Goal: Transaction & Acquisition: Download file/media

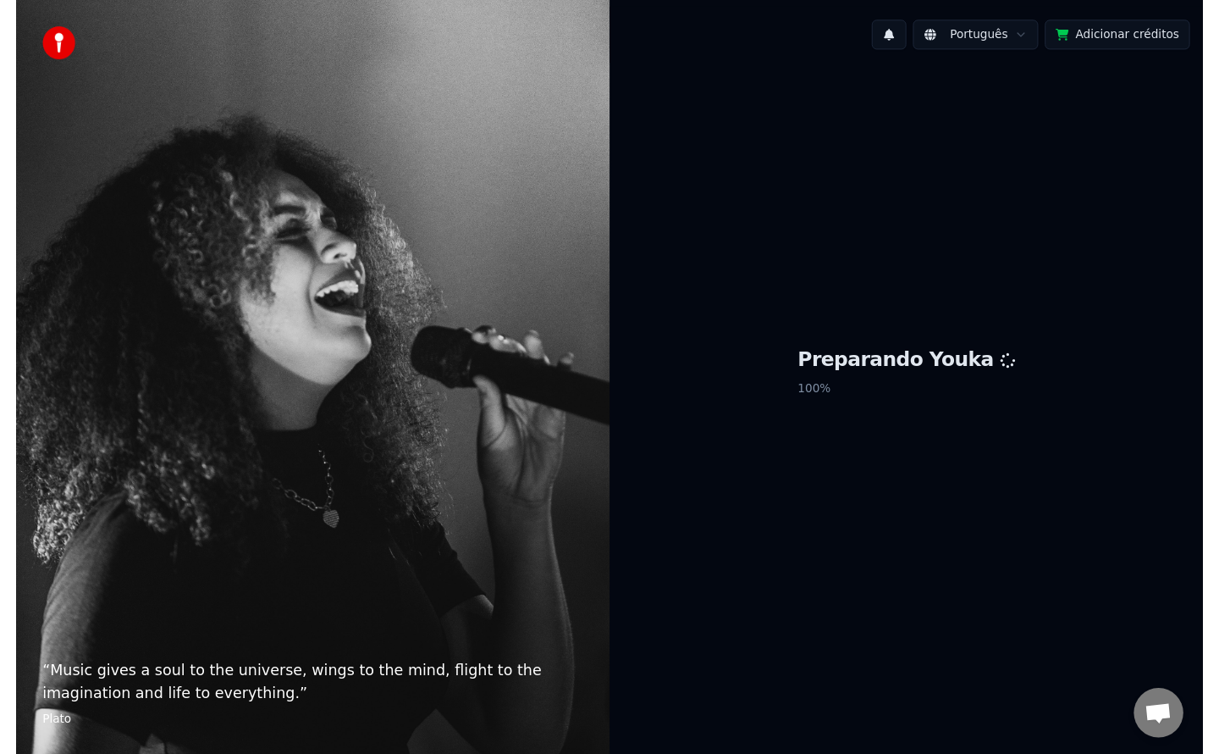
scroll to position [2657, 0]
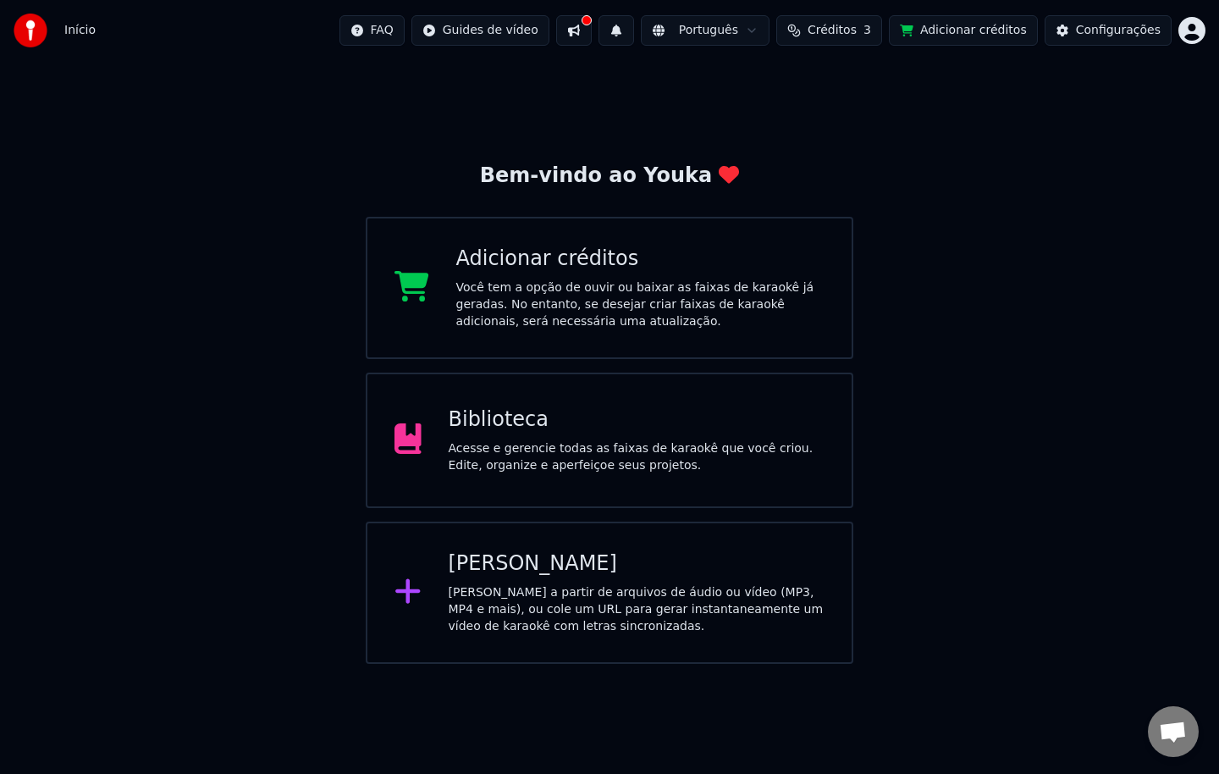
click at [738, 448] on div "Acesse e gerencie todas as faixas de karaokê que você criou. Edite, organize e …" at bounding box center [637, 457] width 377 height 34
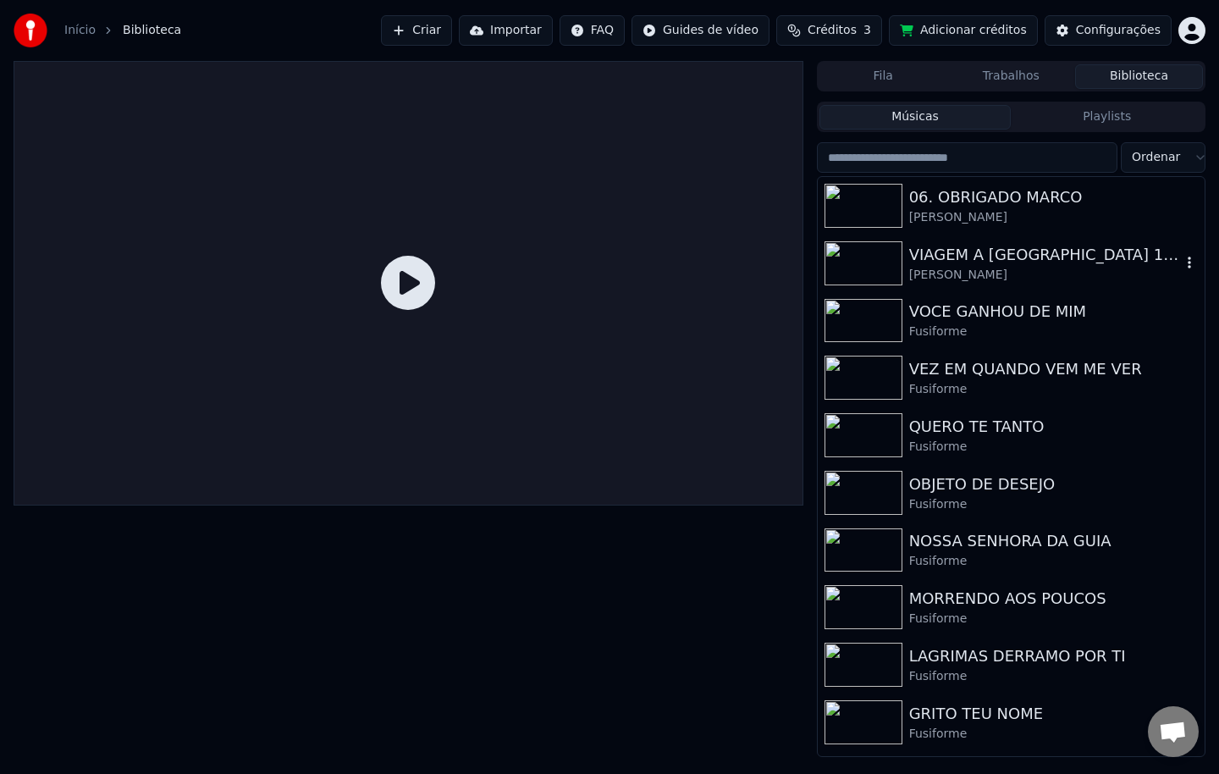
click at [926, 274] on div "[PERSON_NAME]" at bounding box center [1046, 275] width 272 height 17
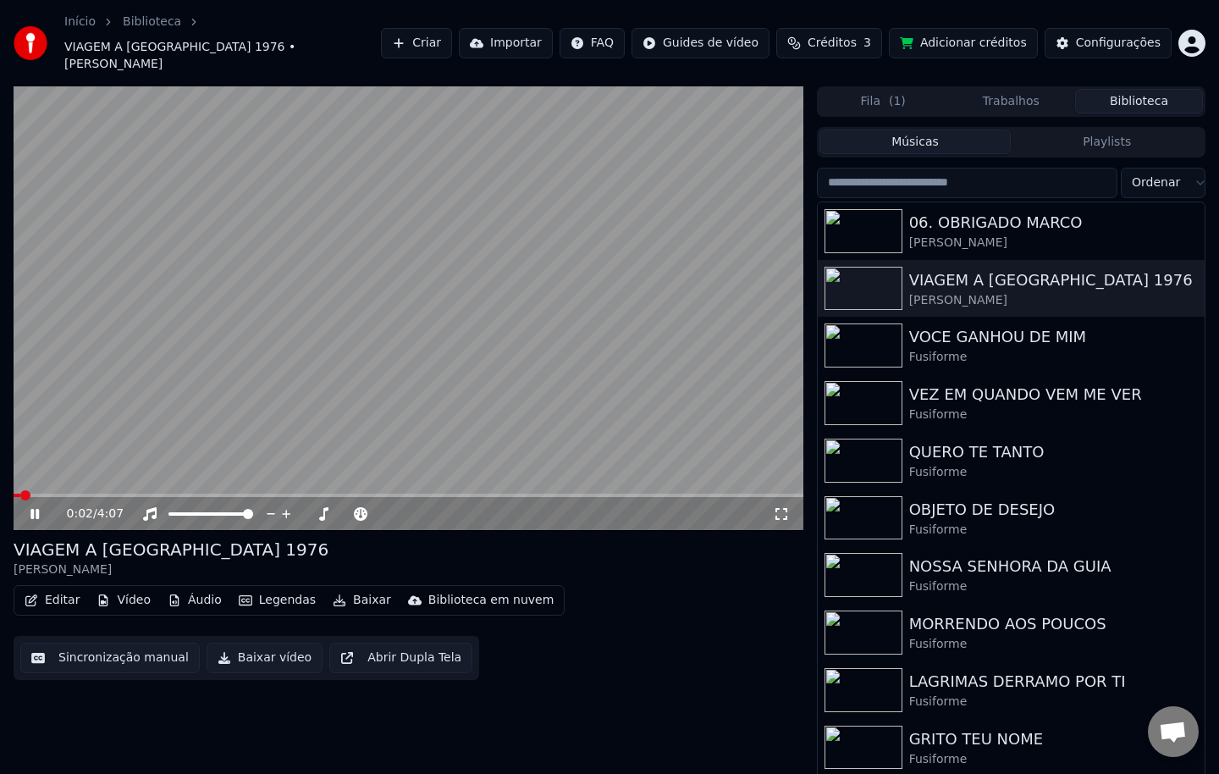
click at [595, 346] on video at bounding box center [409, 308] width 790 height 445
click at [583, 373] on video at bounding box center [409, 308] width 790 height 445
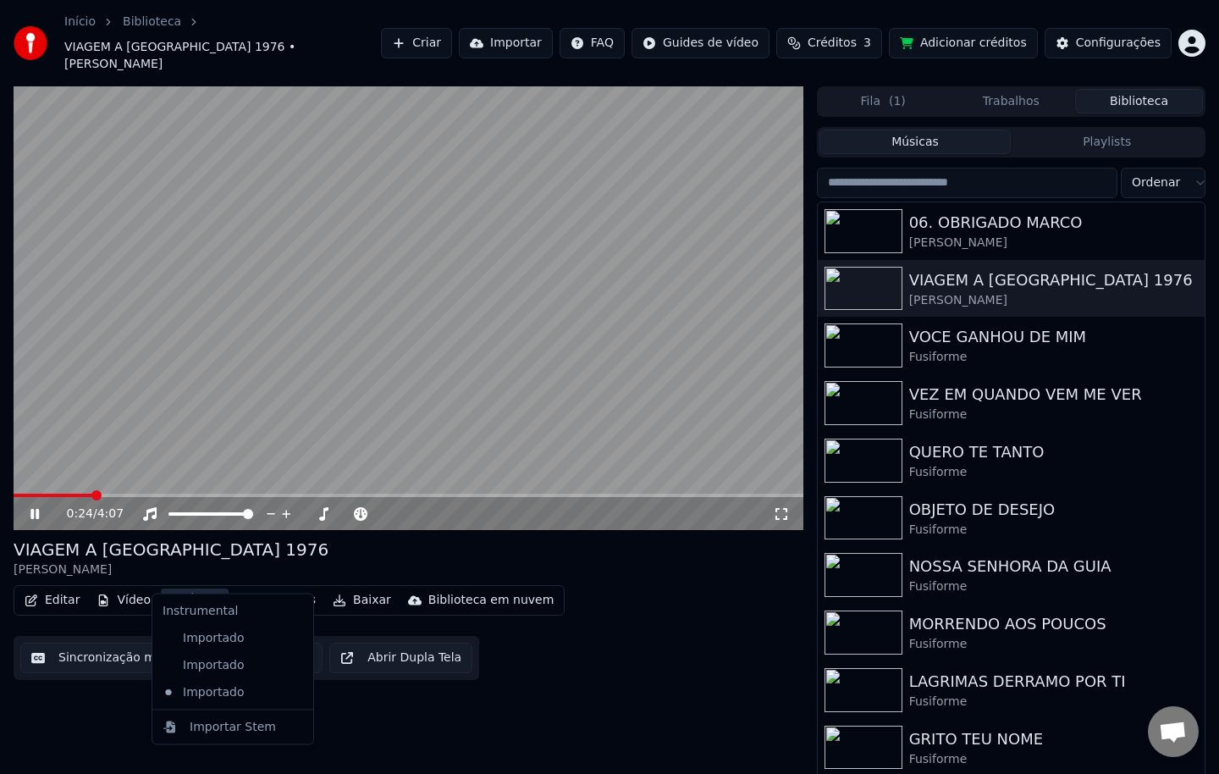
click at [180, 589] on button "Áudio" at bounding box center [195, 601] width 68 height 24
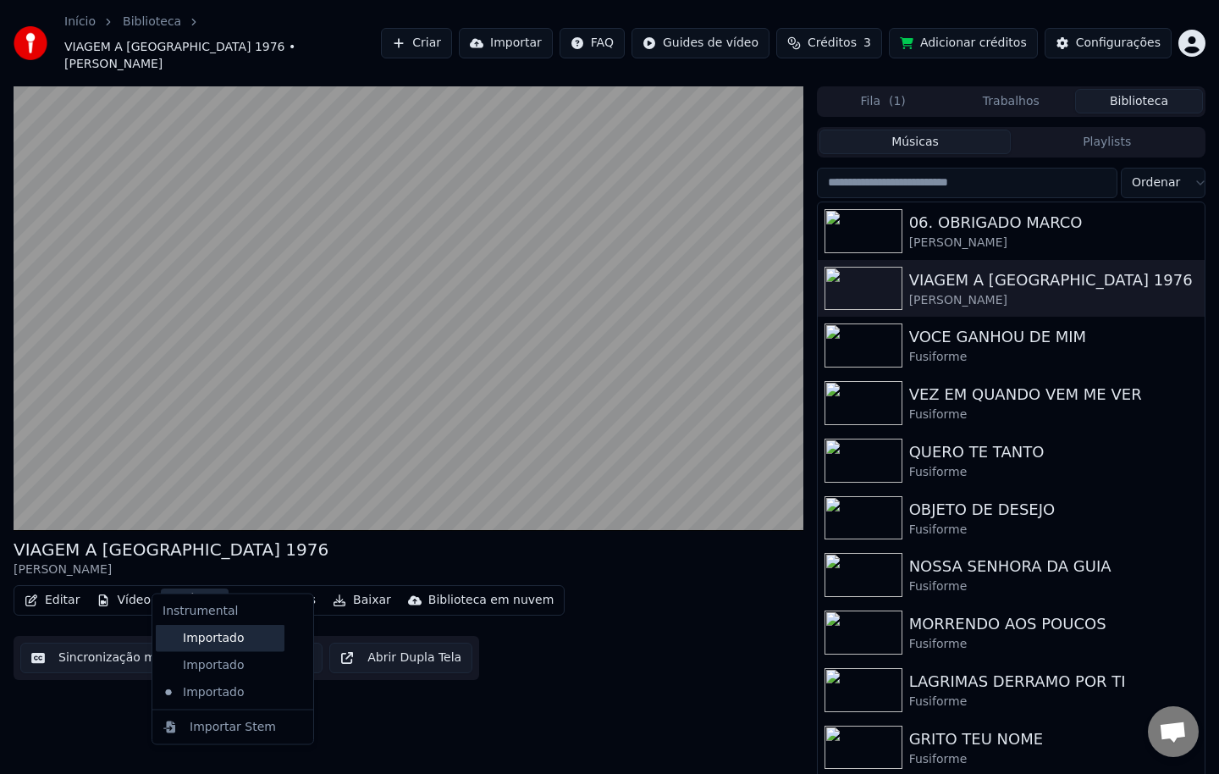
click at [190, 637] on div "Importado" at bounding box center [220, 637] width 129 height 27
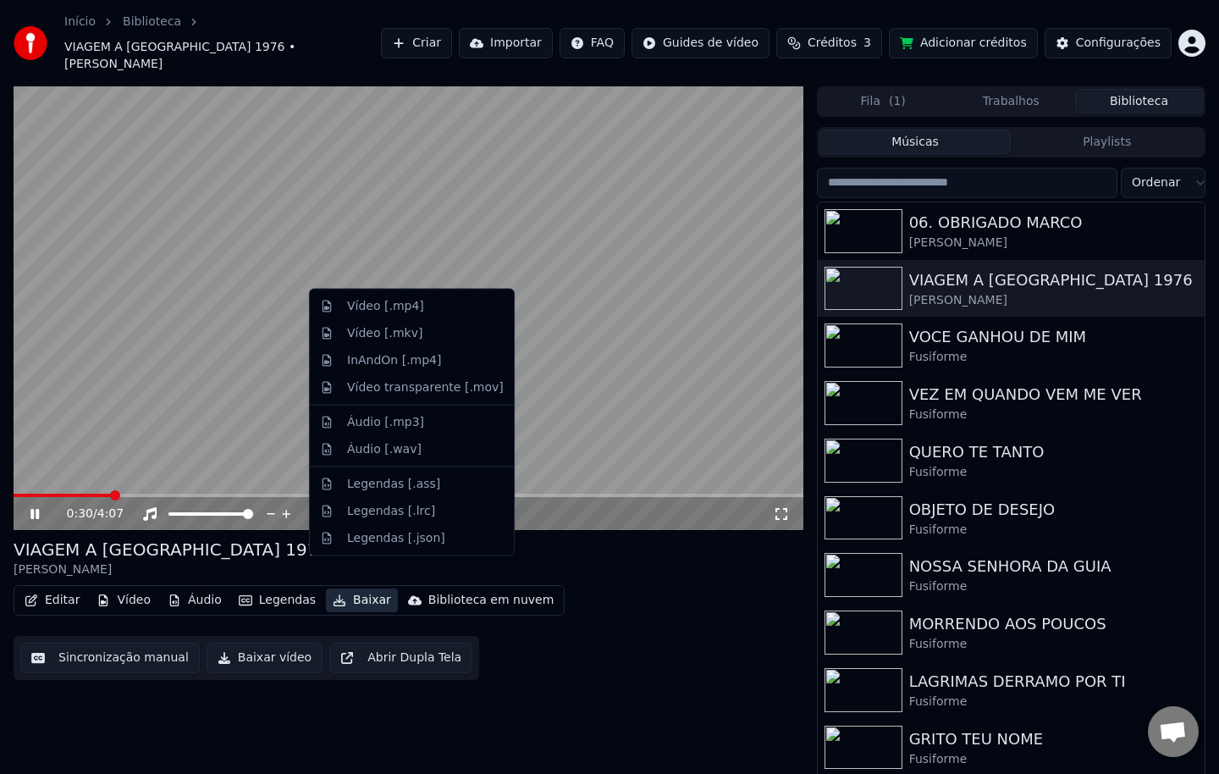
click at [351, 589] on button "Baixar" at bounding box center [362, 601] width 72 height 24
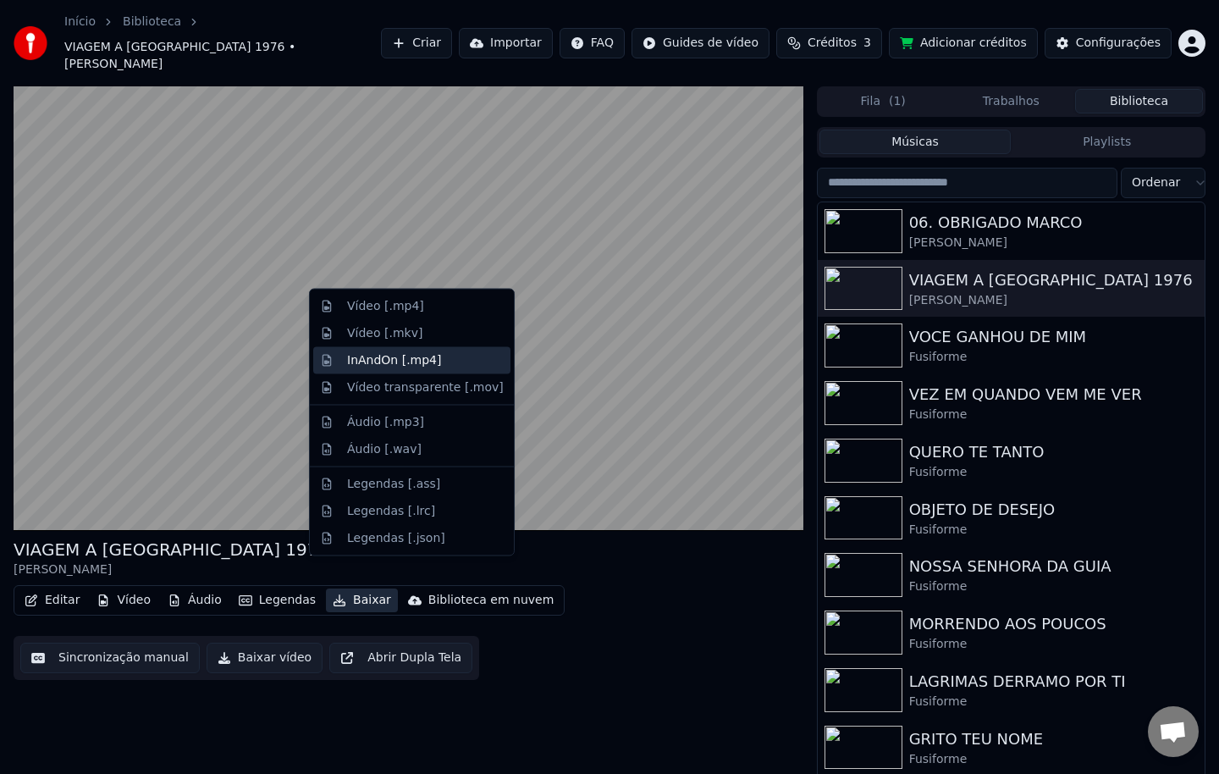
click at [412, 368] on div "InAndOn [.mp4]" at bounding box center [394, 359] width 95 height 17
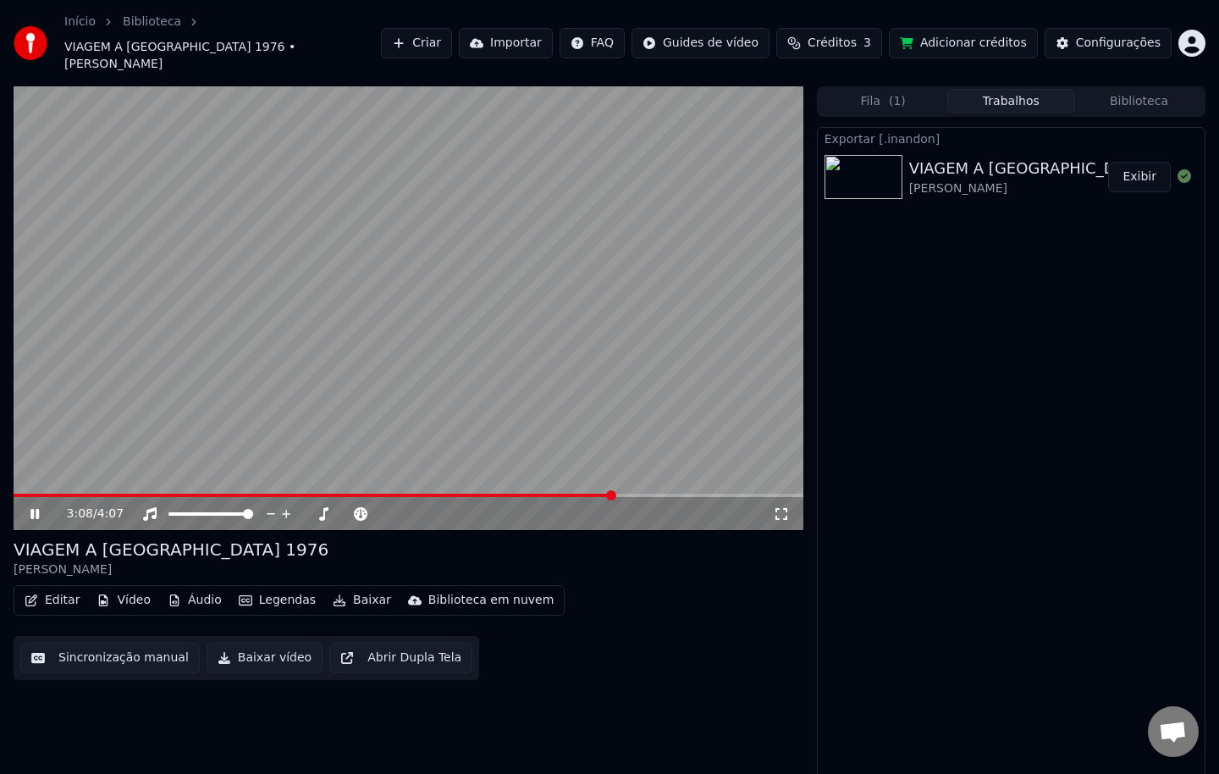
click at [1131, 162] on button "Exibir" at bounding box center [1140, 177] width 63 height 30
click at [40, 507] on icon at bounding box center [47, 514] width 40 height 14
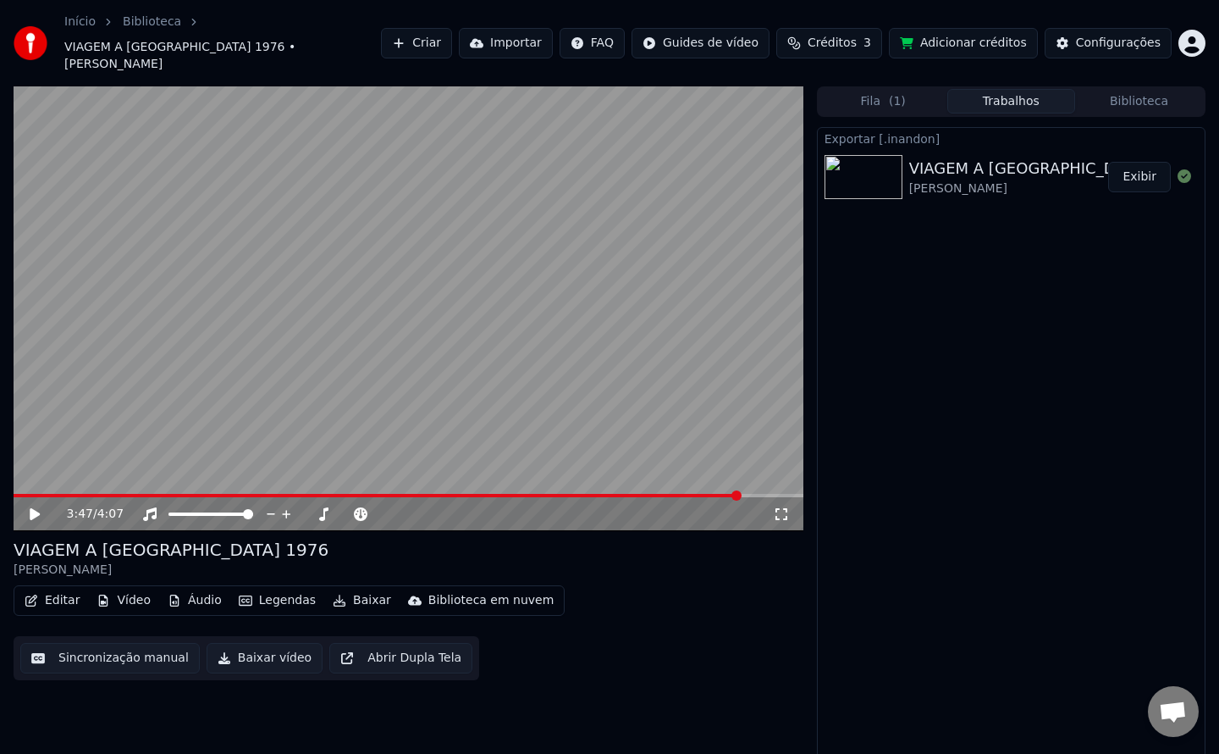
click at [1141, 162] on button "Exibir" at bounding box center [1140, 177] width 63 height 30
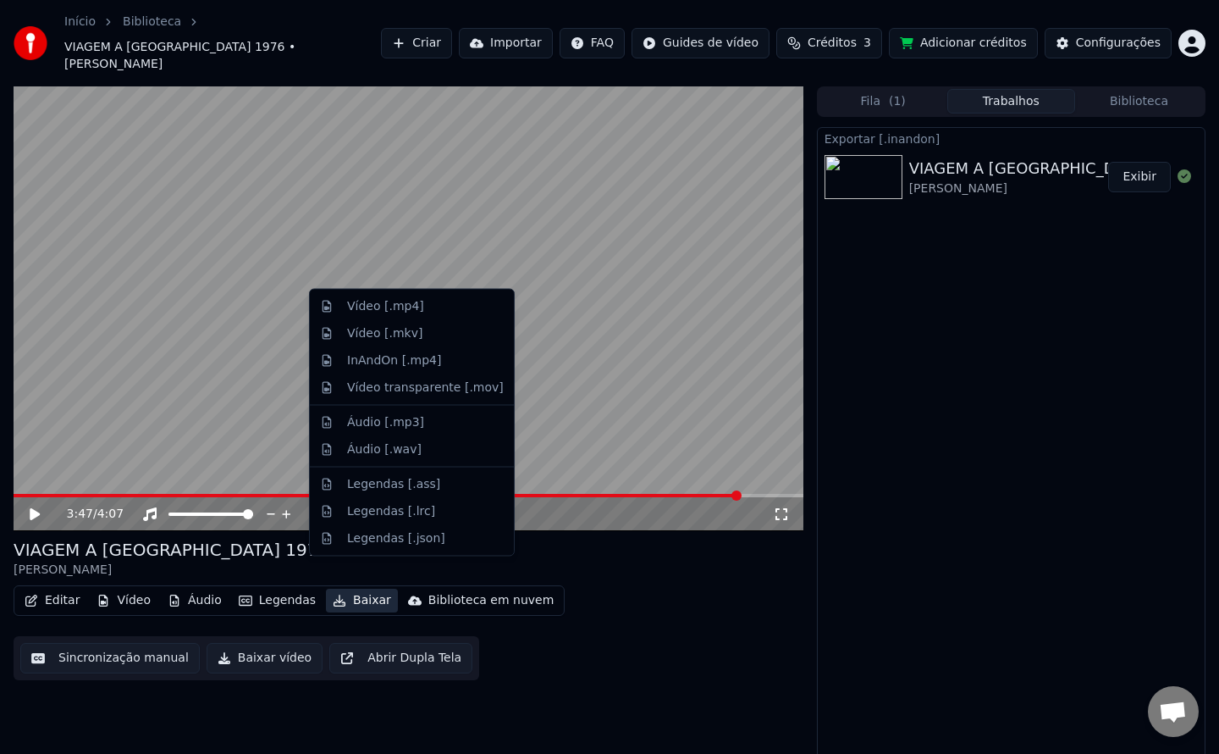
click at [359, 589] on button "Baixar" at bounding box center [362, 601] width 72 height 24
click at [381, 357] on div "InAndOn [.mp4]" at bounding box center [394, 359] width 95 height 17
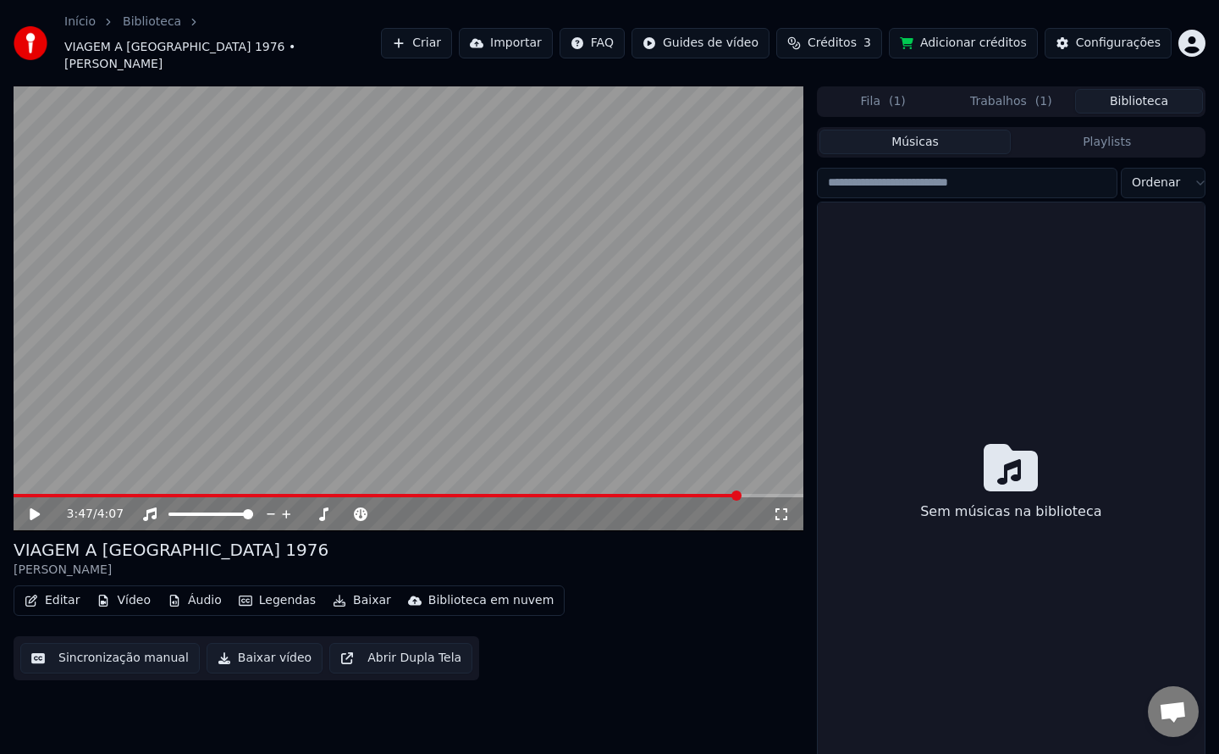
click at [1131, 89] on button "Biblioteca" at bounding box center [1140, 101] width 128 height 25
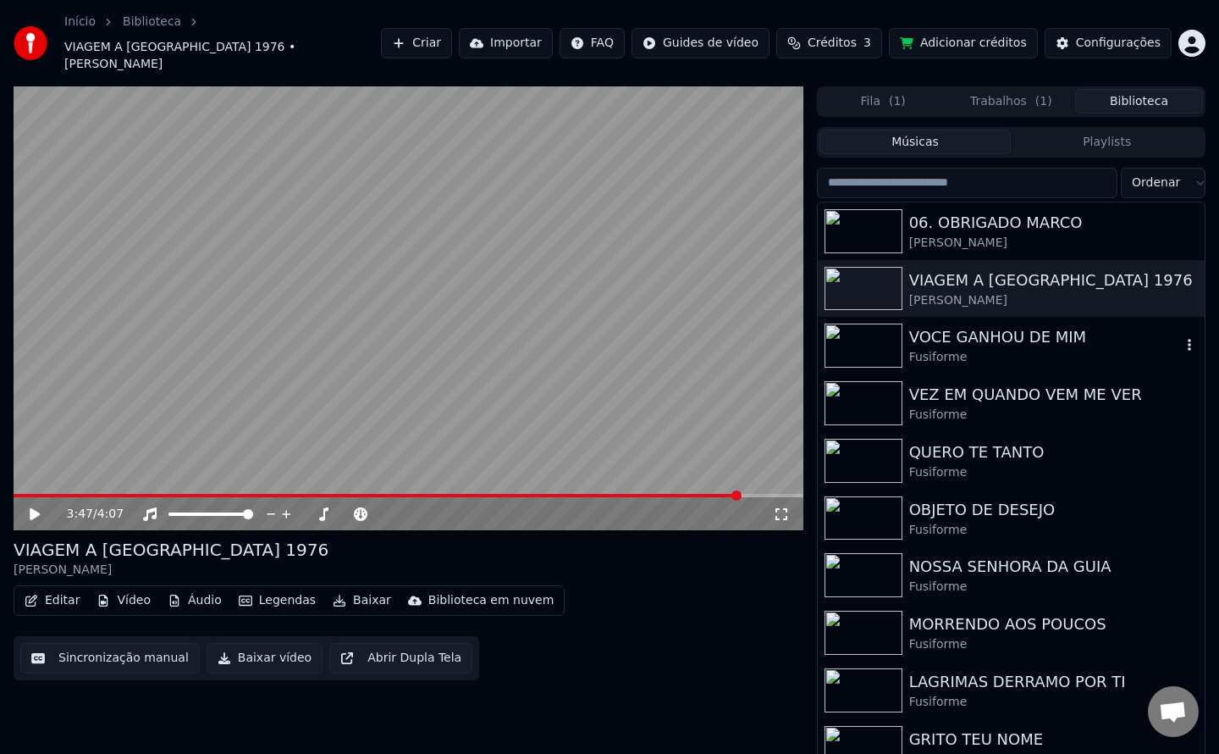
click at [1031, 325] on div "VOCE GANHOU DE MIM" at bounding box center [1046, 337] width 272 height 24
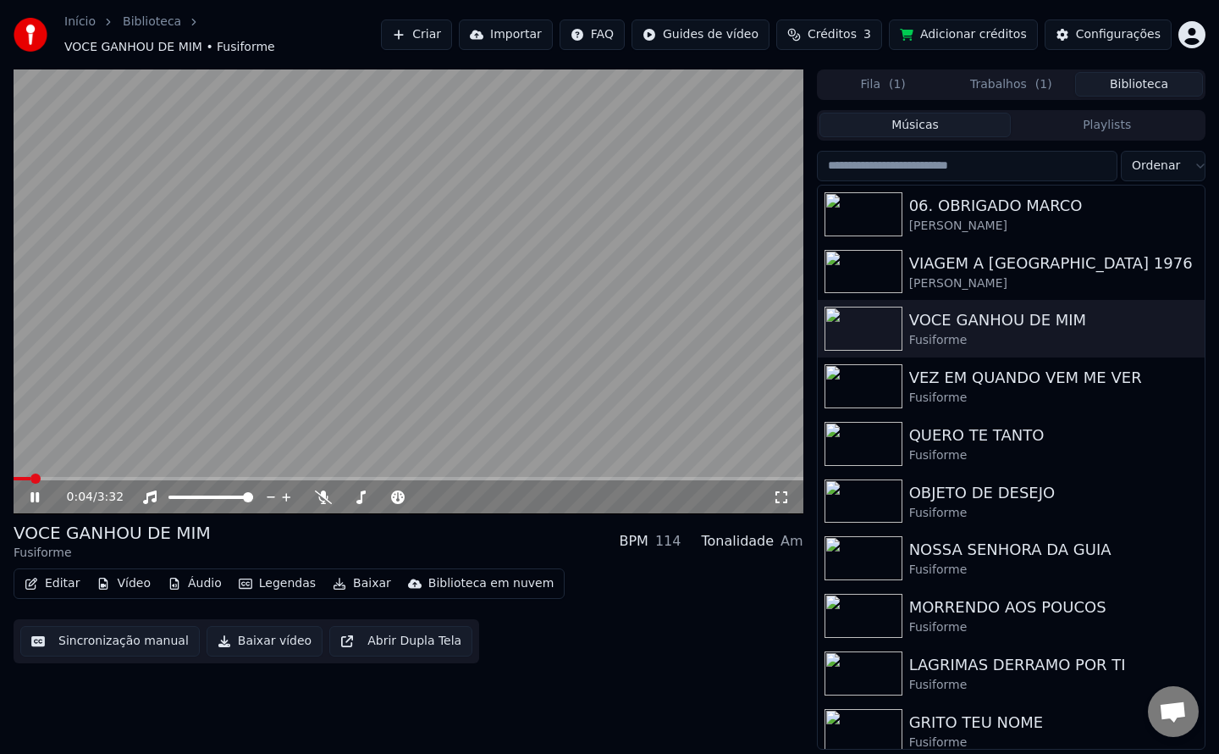
click at [333, 489] on div "0:04 / 3:32" at bounding box center [420, 497] width 706 height 17
click at [321, 490] on icon at bounding box center [323, 497] width 17 height 14
click at [112, 477] on span at bounding box center [409, 478] width 790 height 3
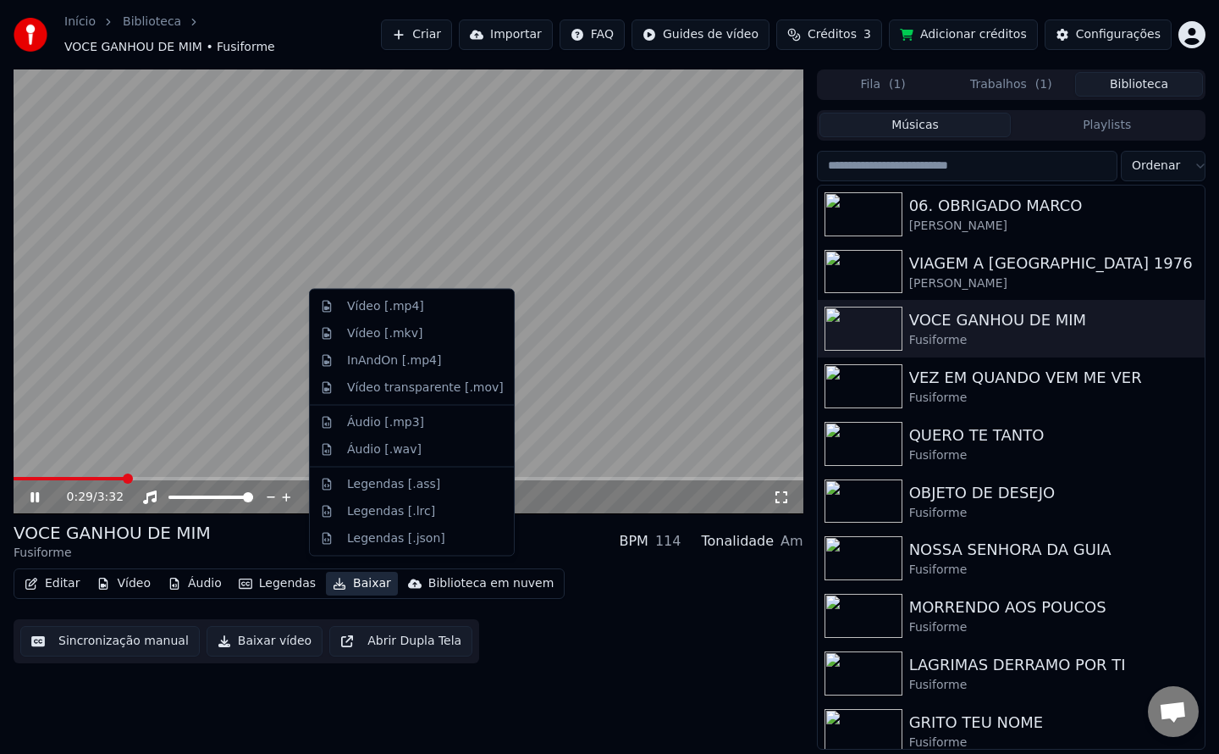
click at [340, 574] on button "Baixar" at bounding box center [362, 584] width 72 height 24
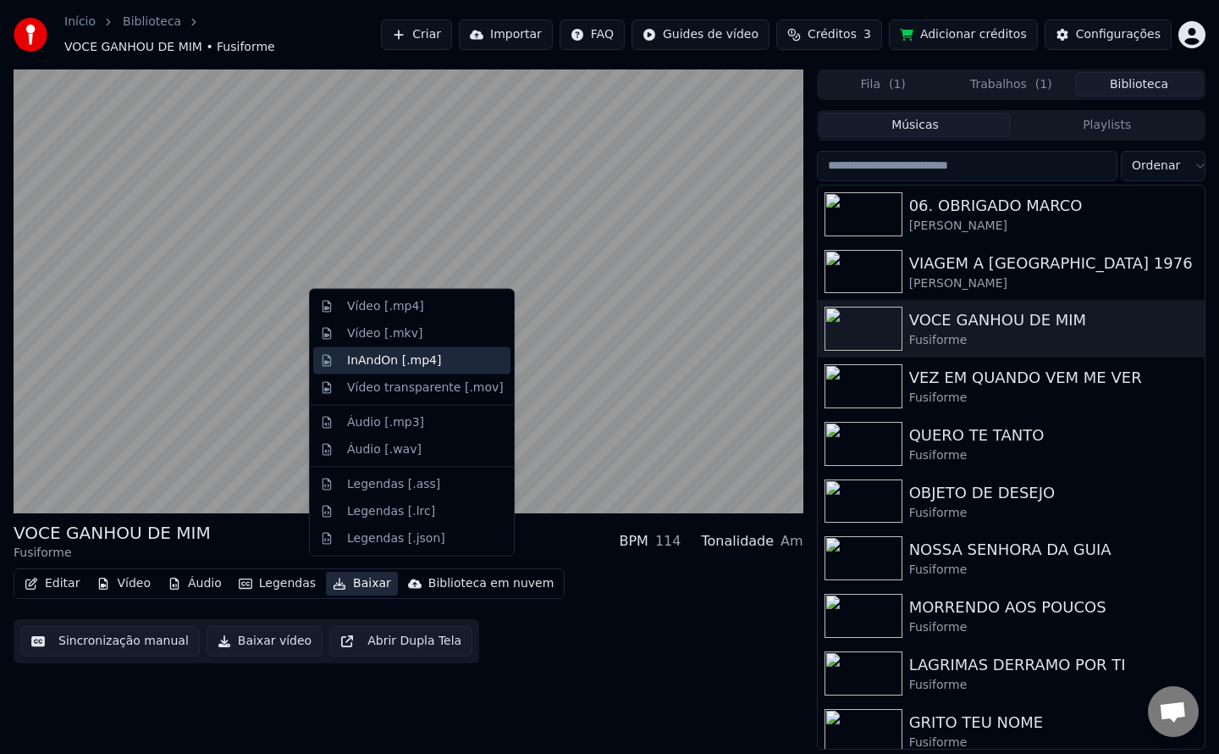
click at [384, 359] on div "InAndOn [.mp4]" at bounding box center [394, 359] width 95 height 17
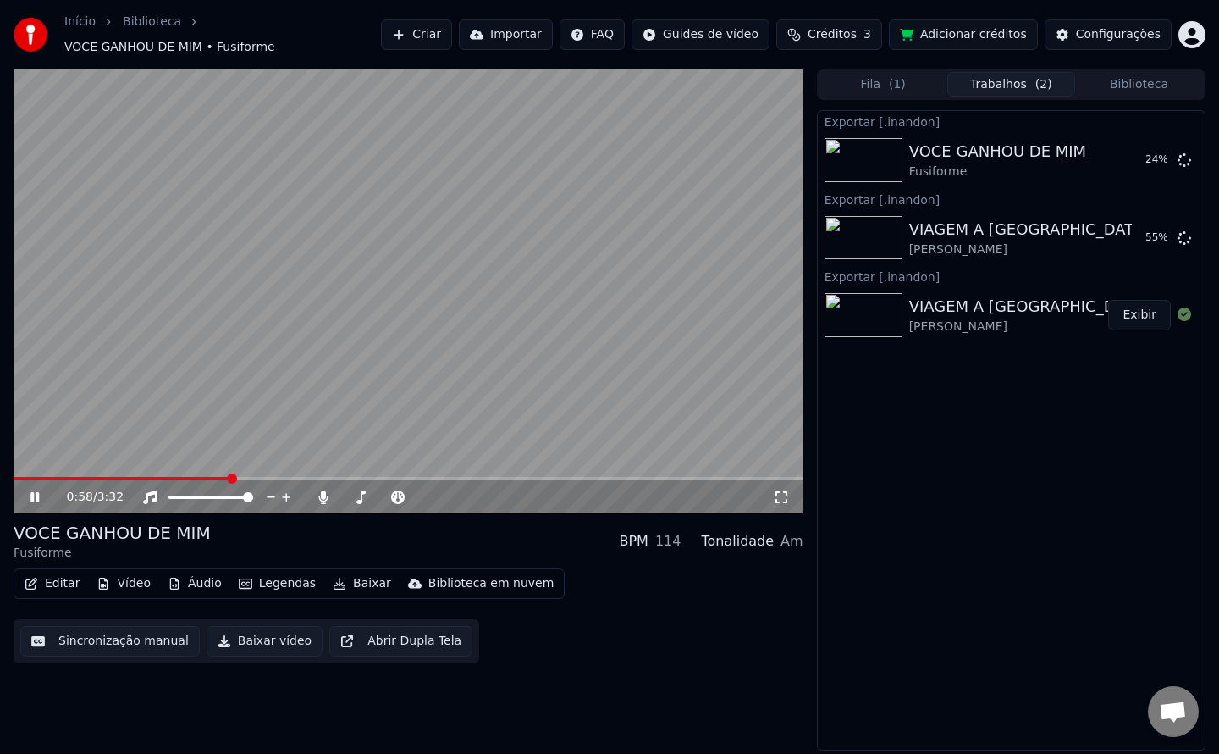
click at [1128, 75] on button "Biblioteca" at bounding box center [1140, 84] width 128 height 25
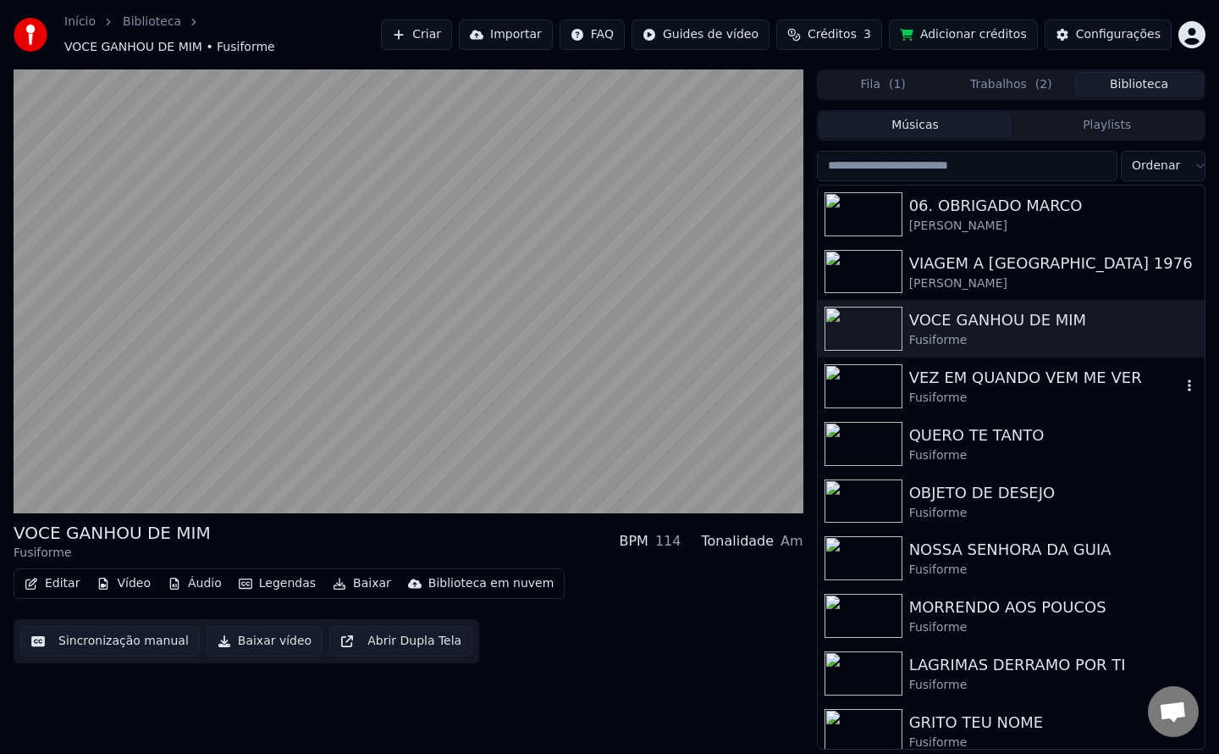
click at [1059, 393] on div "Fusiforme" at bounding box center [1046, 398] width 272 height 17
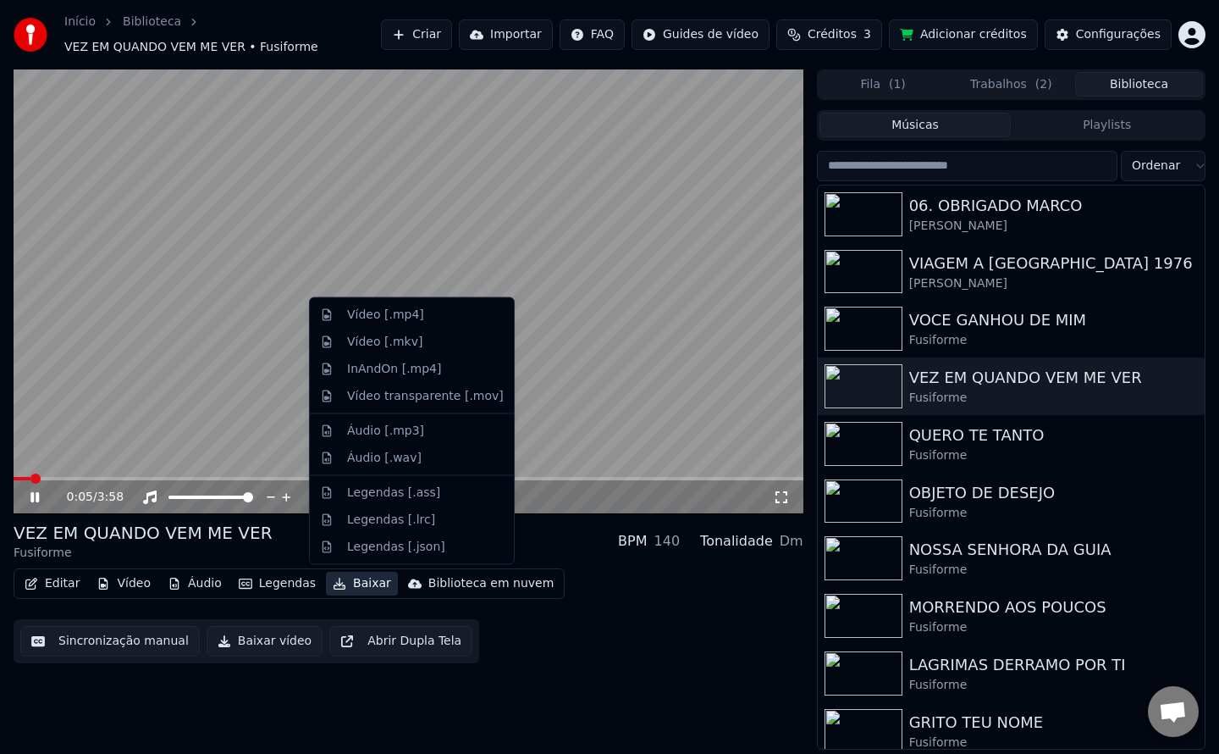
click at [351, 585] on button "Baixar" at bounding box center [362, 584] width 72 height 24
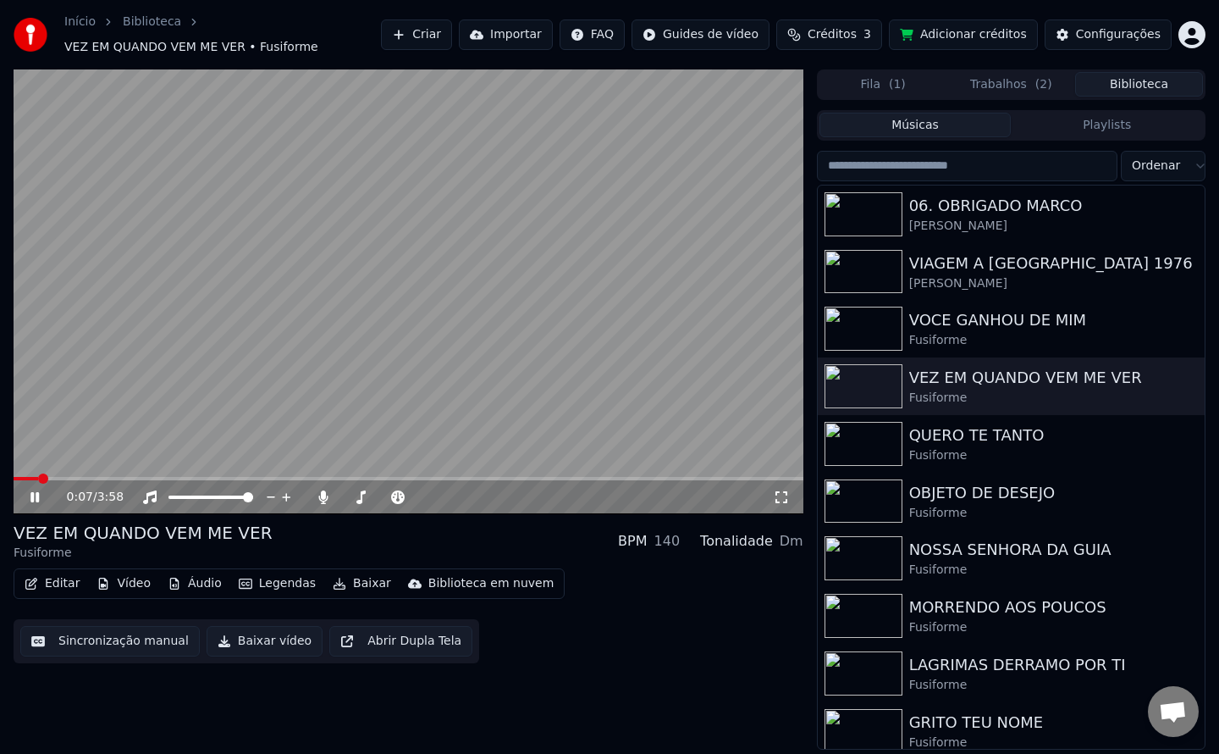
click at [270, 310] on video at bounding box center [409, 291] width 790 height 445
click at [139, 477] on span at bounding box center [409, 478] width 790 height 3
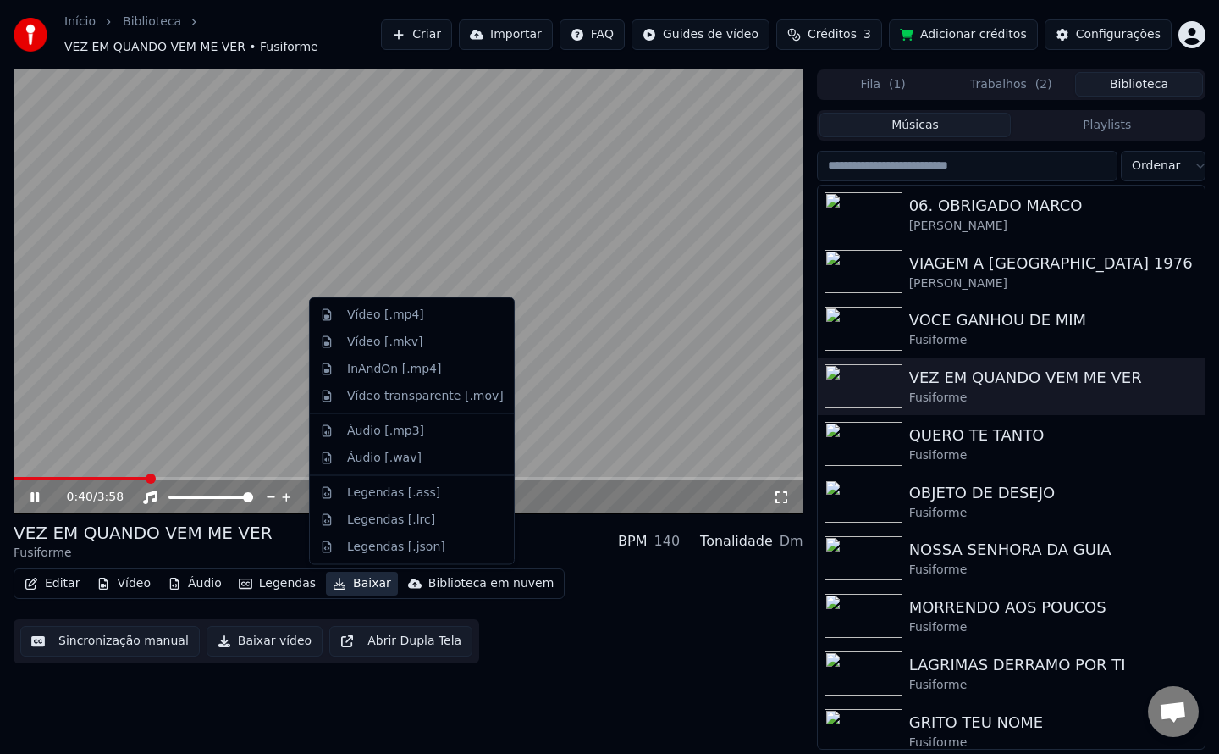
click at [343, 588] on button "Baixar" at bounding box center [362, 584] width 72 height 24
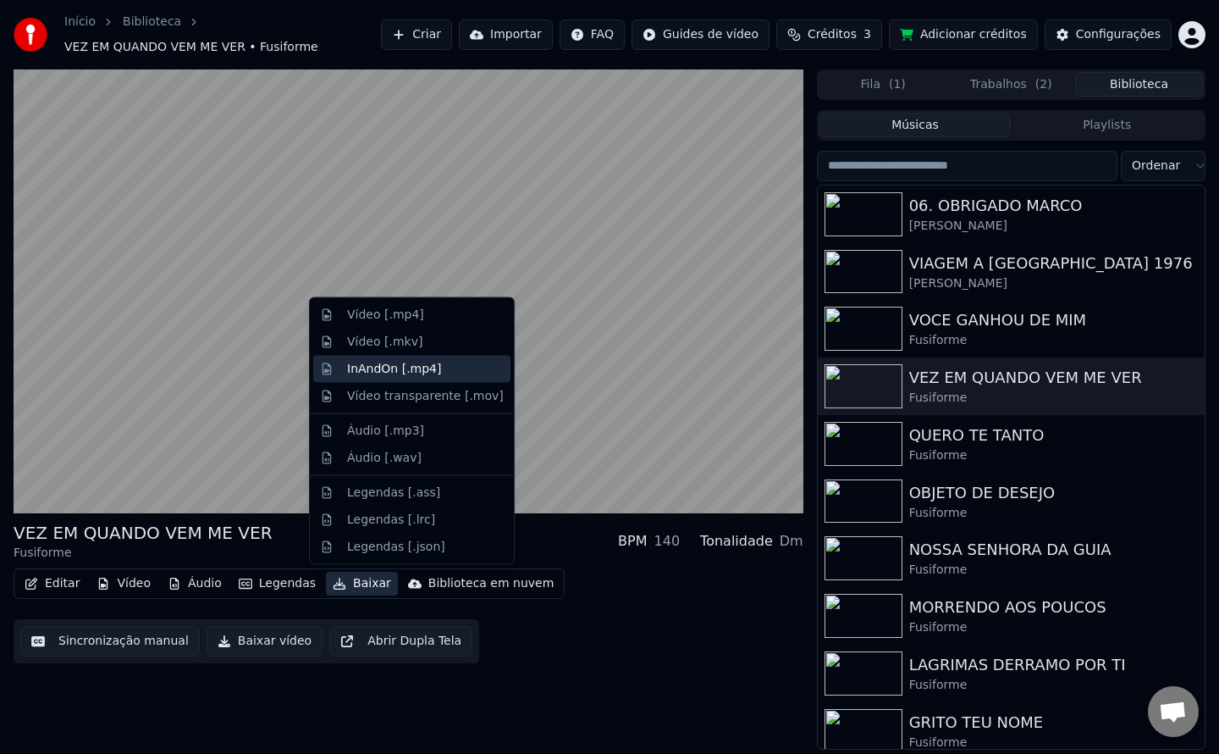
click at [383, 370] on div "InAndOn [.mp4]" at bounding box center [394, 368] width 95 height 17
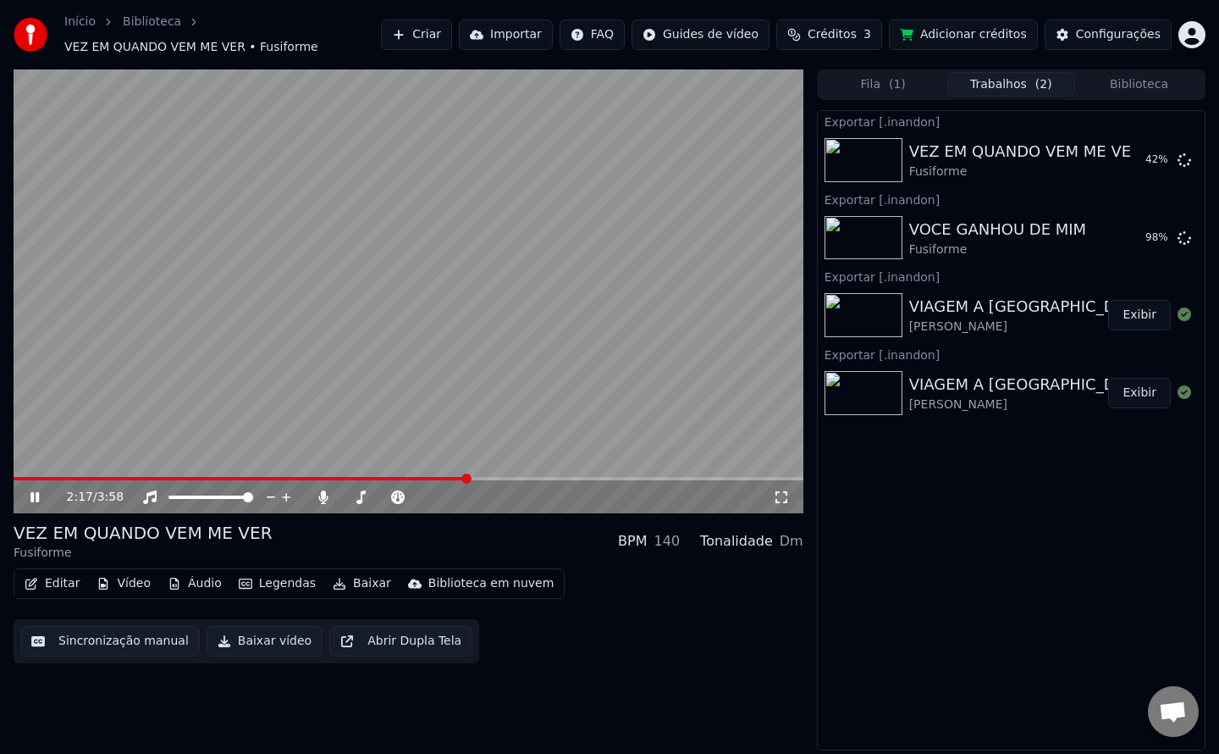
click at [36, 497] on icon at bounding box center [34, 497] width 8 height 10
click at [1126, 169] on button "Exibir" at bounding box center [1140, 160] width 63 height 30
